Goal: Find contact information: Obtain details needed to contact an individual or organization

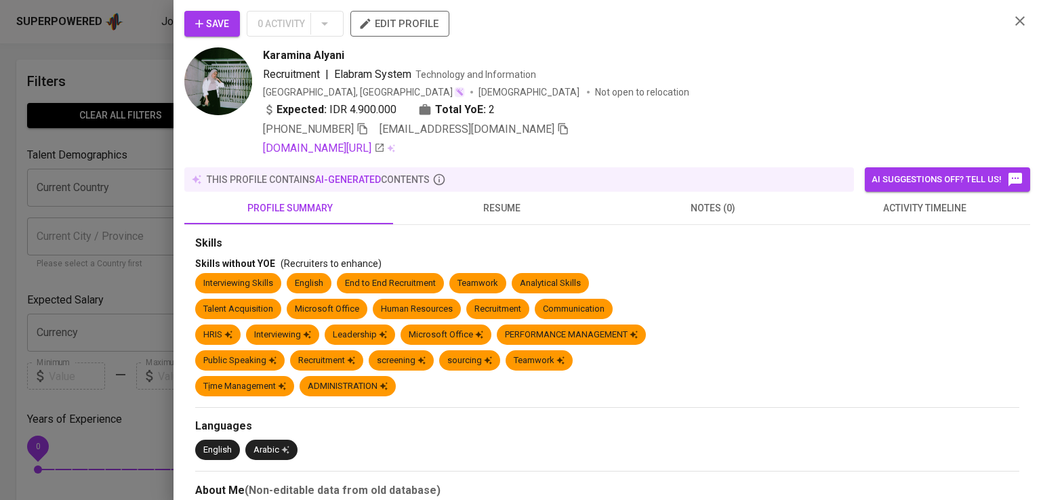
click at [129, 484] on div at bounding box center [520, 250] width 1041 height 500
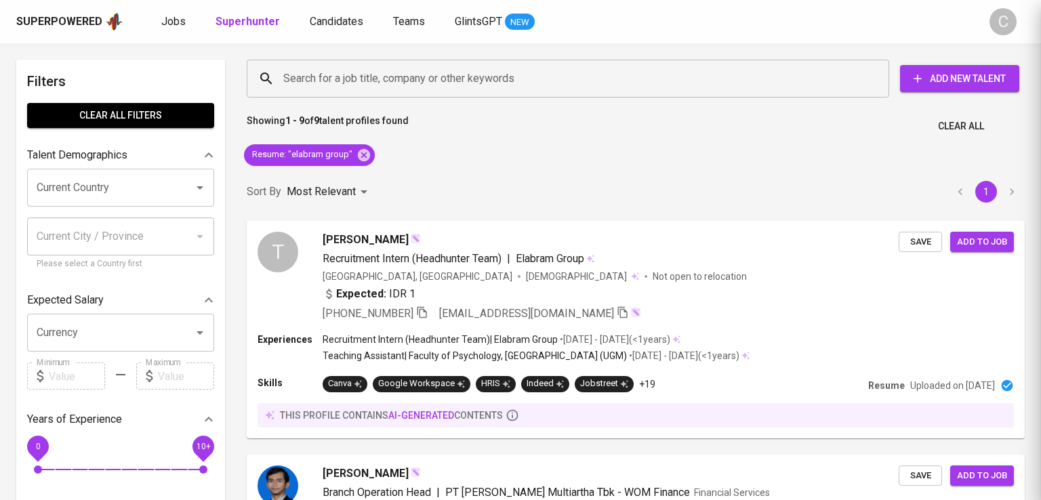
click at [141, 456] on div at bounding box center [520, 250] width 1041 height 500
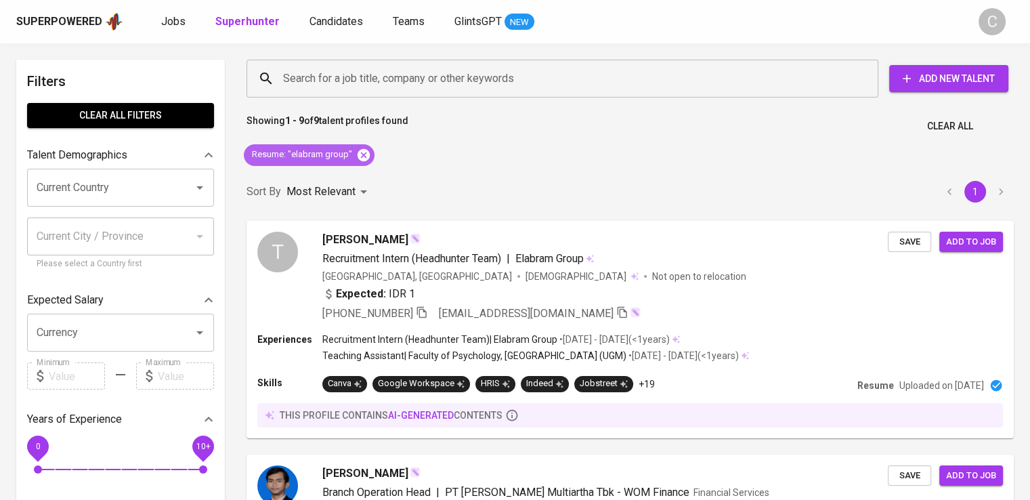
click at [362, 154] on icon at bounding box center [363, 155] width 15 height 15
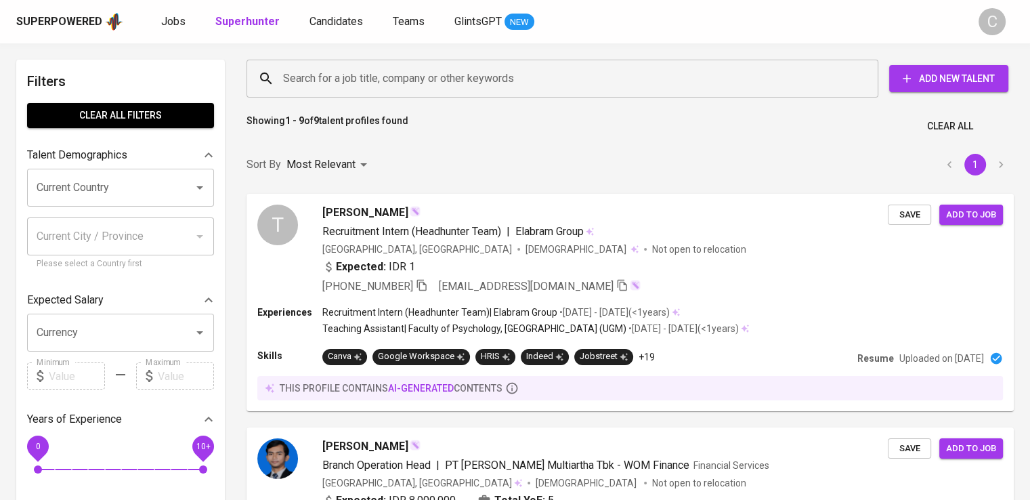
click at [446, 79] on input "Search for a job title, company or other keywords" at bounding box center [566, 79] width 572 height 26
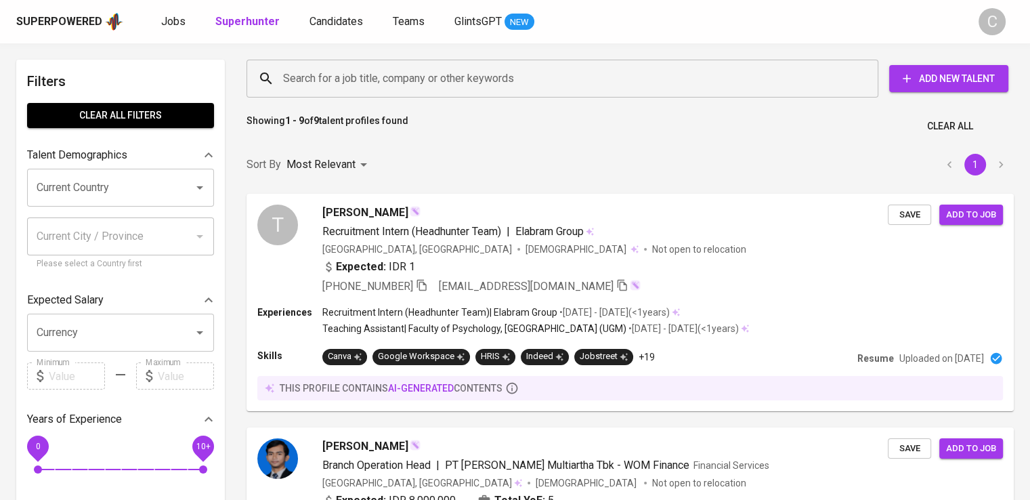
click at [446, 79] on input "Search for a job title, company or other keywords" at bounding box center [566, 79] width 572 height 26
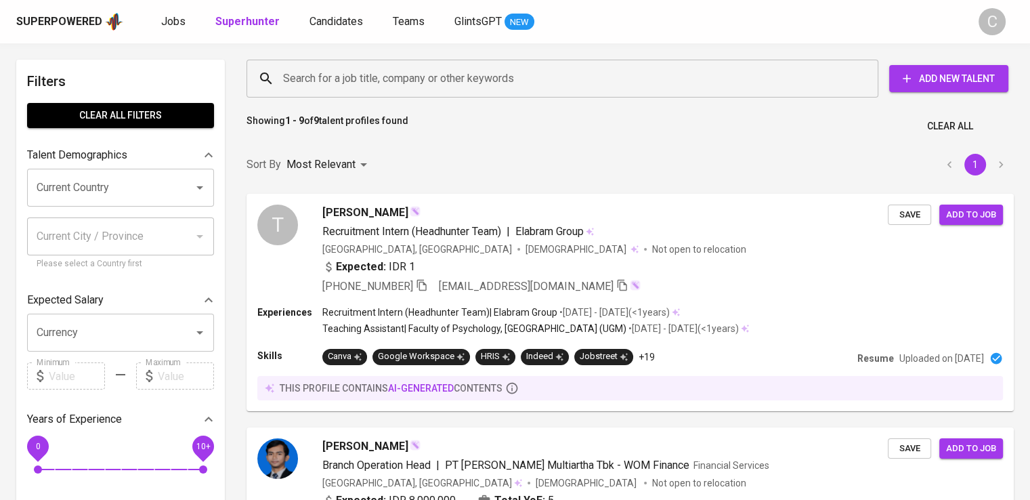
click at [446, 79] on input "Search for a job title, company or other keywords" at bounding box center [566, 79] width 572 height 26
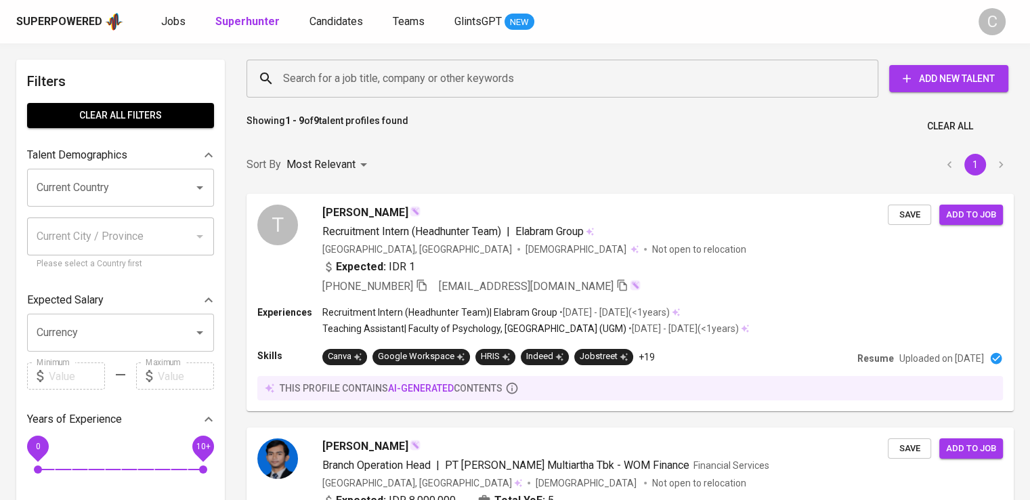
click at [446, 79] on input "Search for a job title, company or other keywords" at bounding box center [566, 79] width 572 height 26
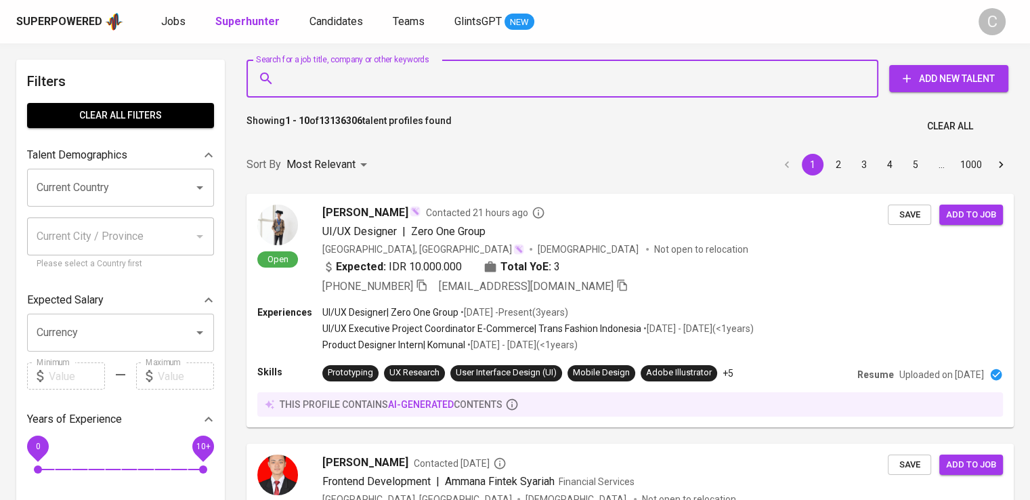
click at [446, 79] on input "Search for a job title, company or other keywords" at bounding box center [566, 79] width 572 height 26
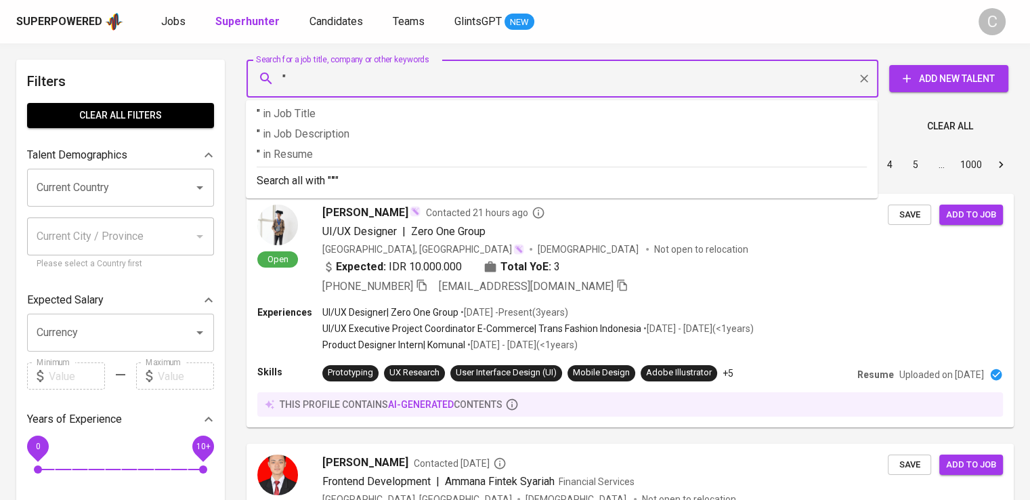
paste input "TEGUH [PERSON_NAME]"
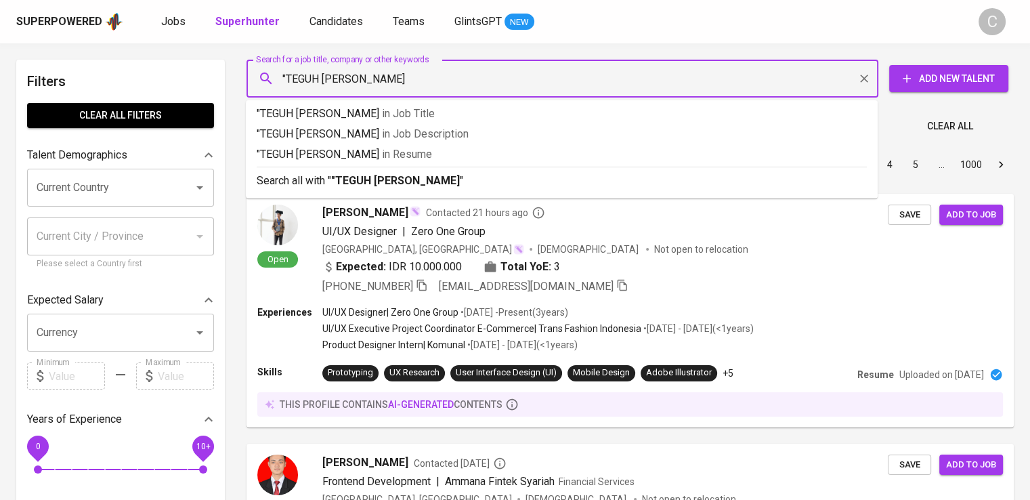
type input ""TEGUH [PERSON_NAME]""
click at [459, 153] on p ""TEGUH [PERSON_NAME]" in Resume" at bounding box center [562, 154] width 610 height 16
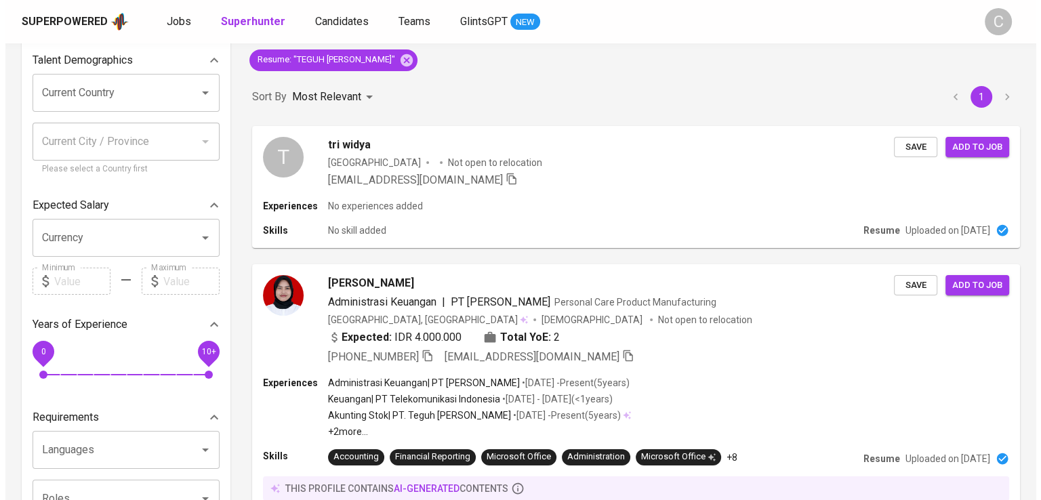
scroll to position [96, 0]
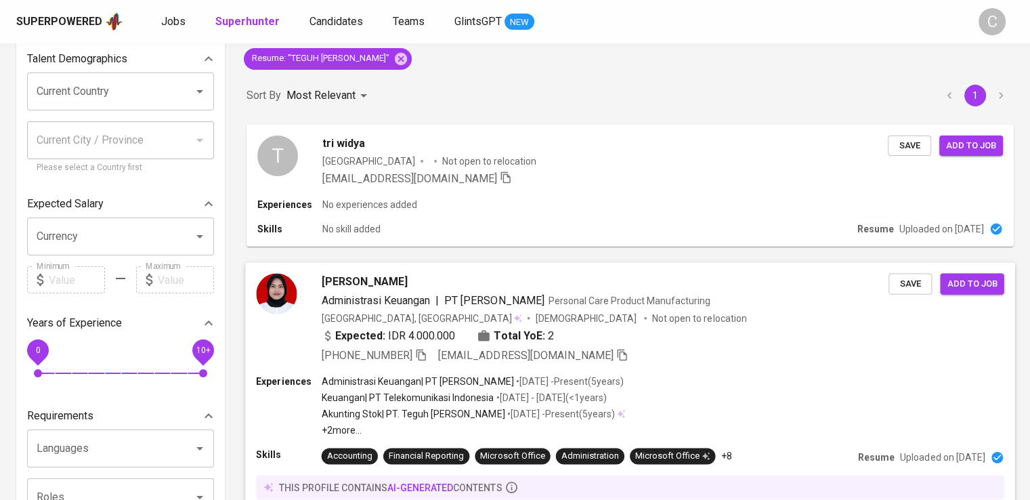
click at [526, 304] on span "PT [PERSON_NAME]" at bounding box center [494, 299] width 100 height 13
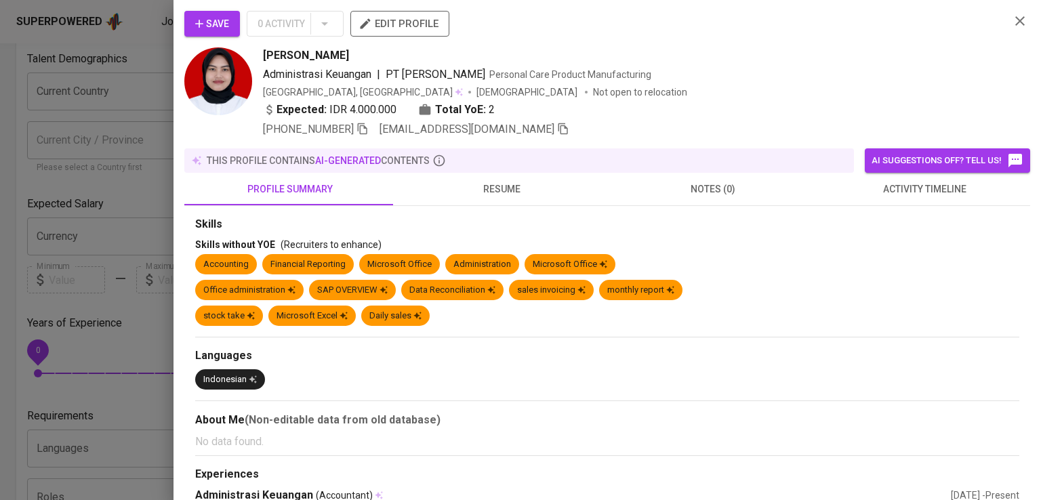
click at [850, 131] on div "[PHONE_NUMBER] [EMAIL_ADDRESS][DOMAIN_NAME]" at bounding box center [631, 129] width 736 height 16
click at [365, 133] on icon "button" at bounding box center [362, 129] width 9 height 12
